Goal: Information Seeking & Learning: Learn about a topic

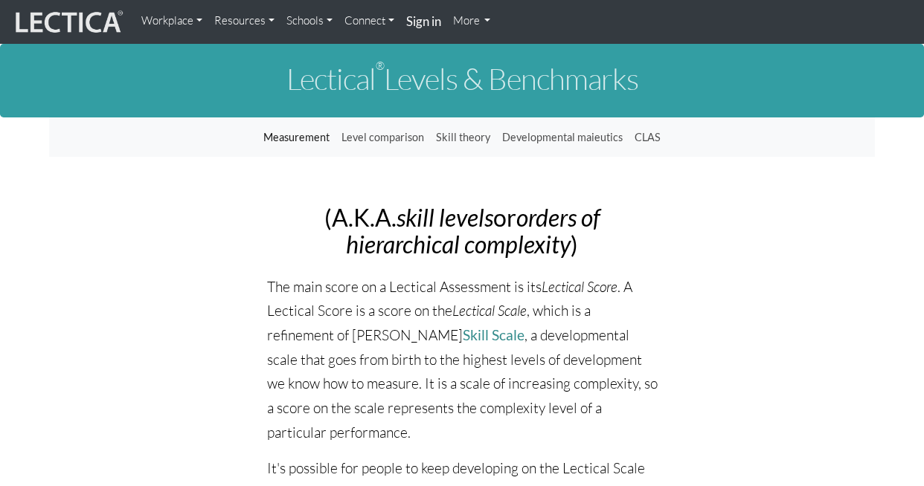
scroll to position [597, 0]
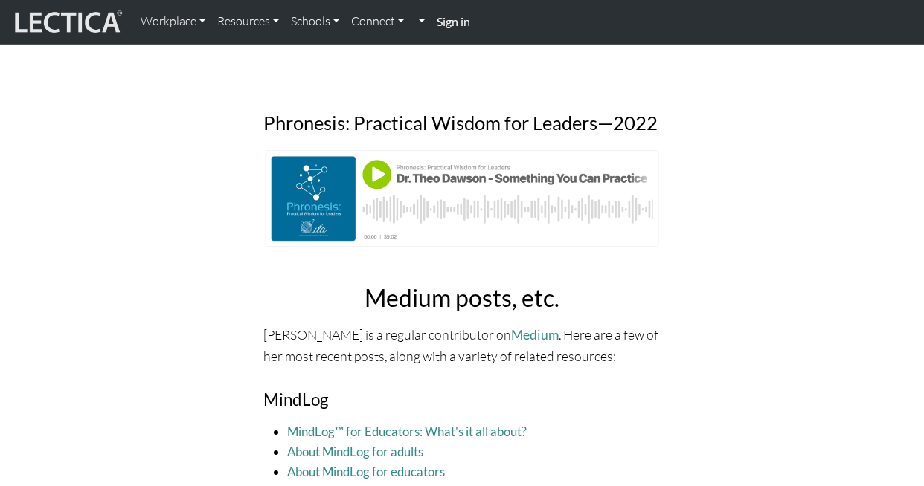
scroll to position [1160, 0]
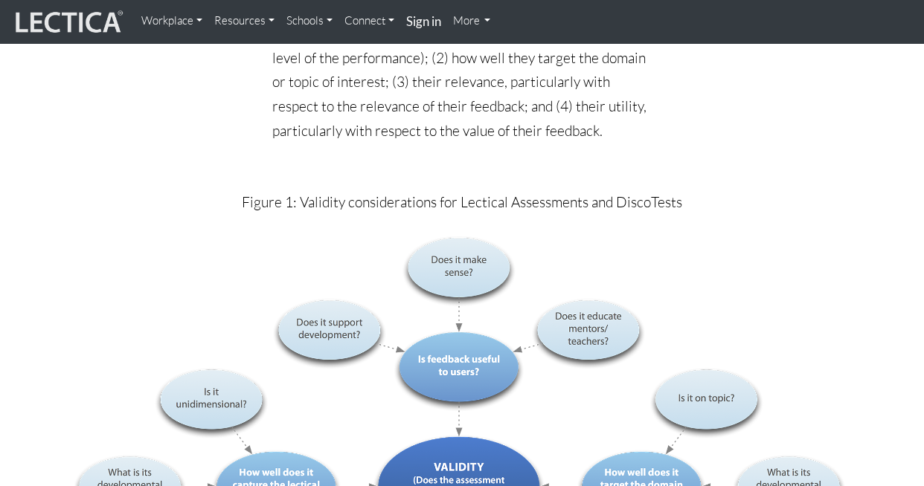
scroll to position [1693, 0]
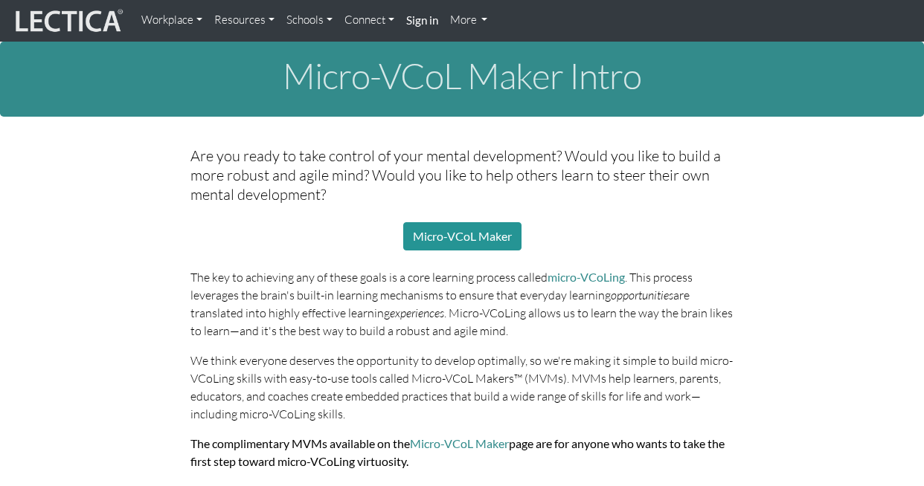
scroll to position [1501, 0]
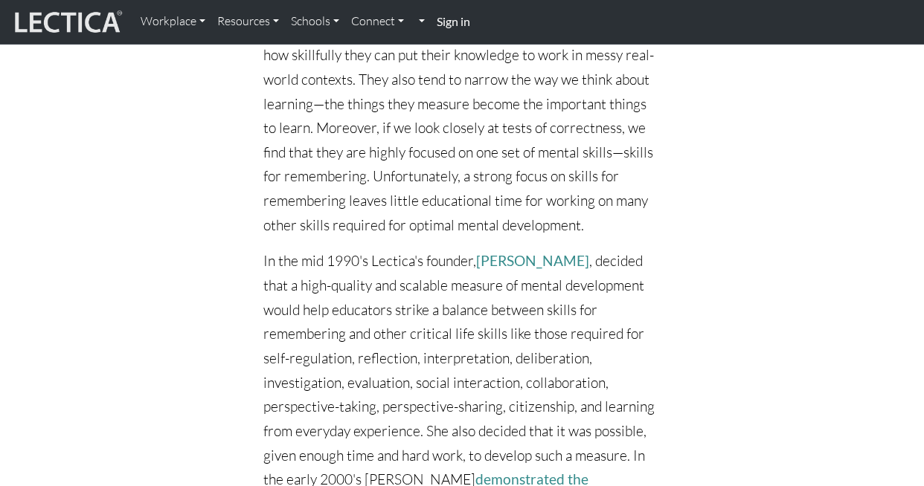
scroll to position [5891, 0]
